Goal: Use online tool/utility: Utilize a website feature to perform a specific function

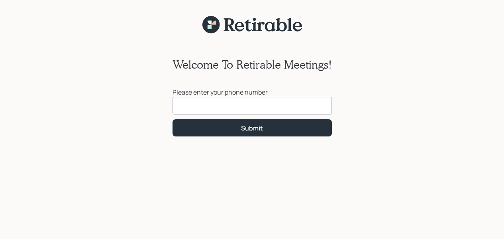
click at [185, 104] on input at bounding box center [252, 106] width 159 height 18
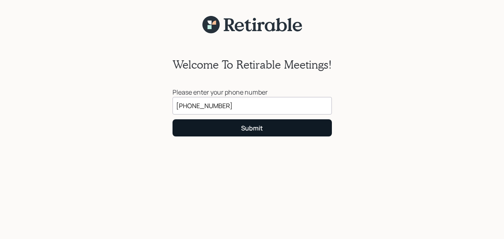
type input "[PHONE_NUMBER]"
click at [251, 128] on div "Submit" at bounding box center [252, 128] width 22 height 9
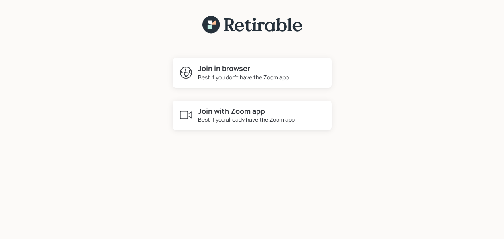
click at [218, 69] on h4 "Join in browser" at bounding box center [243, 68] width 91 height 9
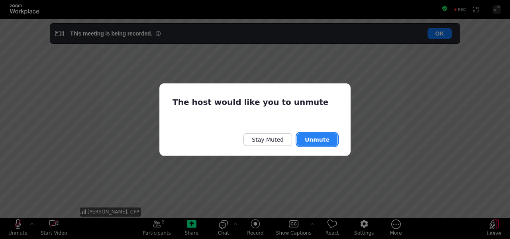
click at [318, 138] on button "Unmute" at bounding box center [317, 139] width 41 height 13
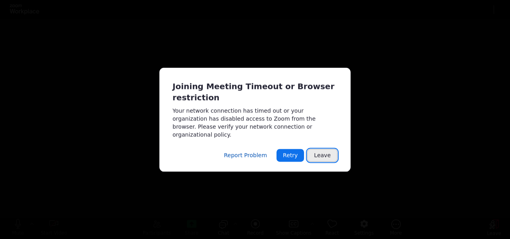
click at [325, 152] on button "Leave" at bounding box center [322, 155] width 30 height 13
